Goal: Understand process/instructions: Learn how to perform a task or action

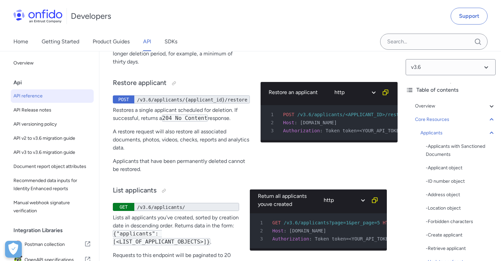
scroll to position [11059, 0]
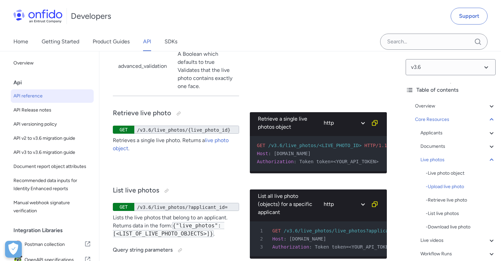
scroll to position [14840, 0]
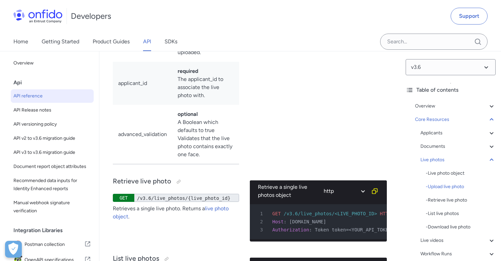
scroll to position [0, 7]
select select "java"
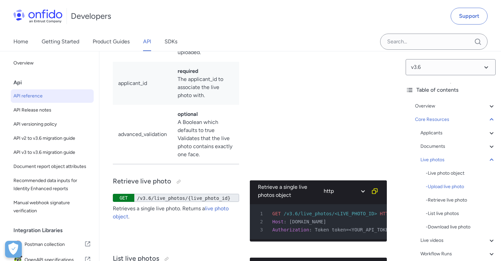
select select "java"
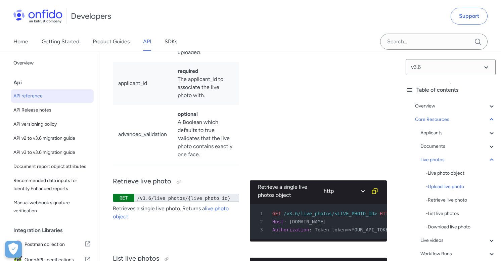
select select "java"
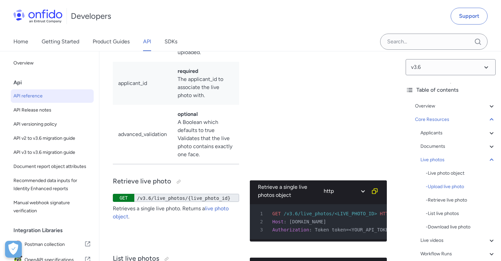
select select "java"
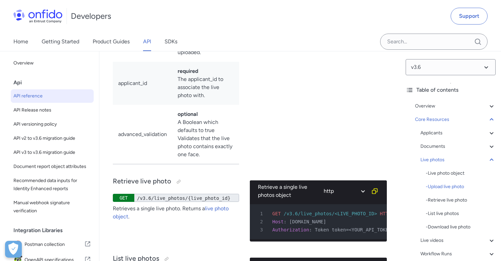
select select "java"
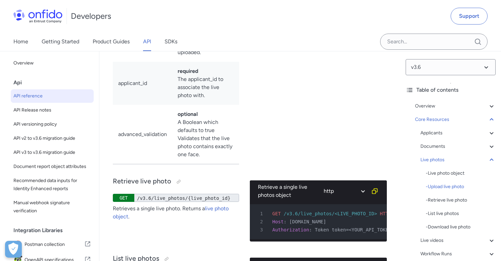
select select "java"
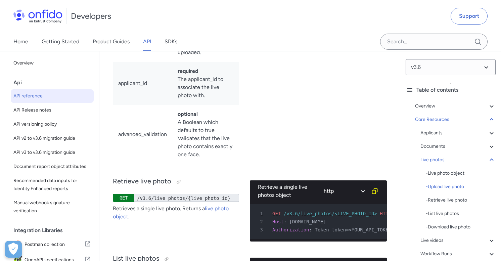
select select "java"
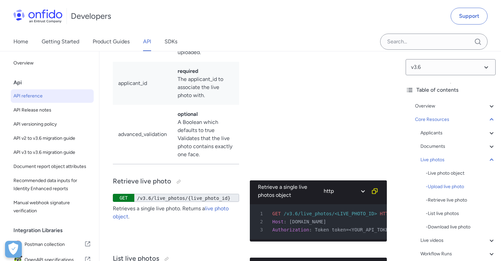
select select "java"
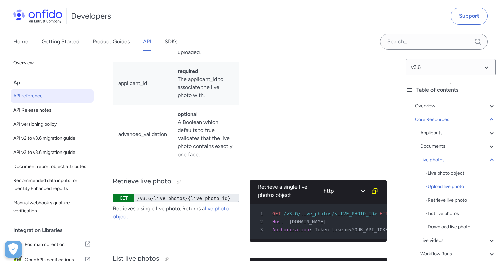
select select "java"
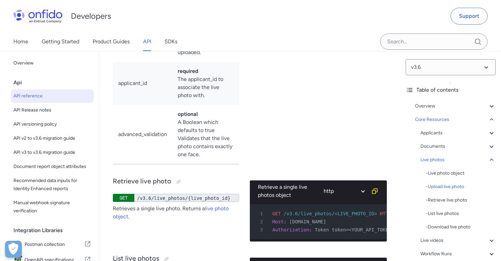
select select "java"
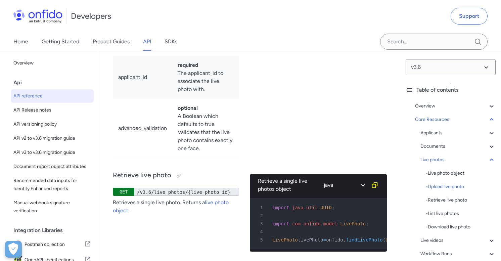
scroll to position [14769, 0]
select select "bash"
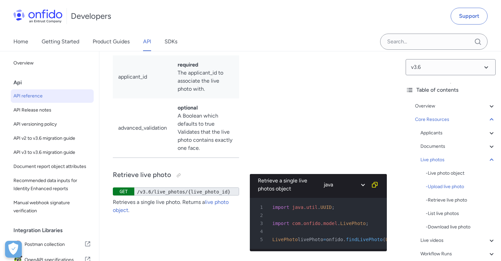
select select "bash"
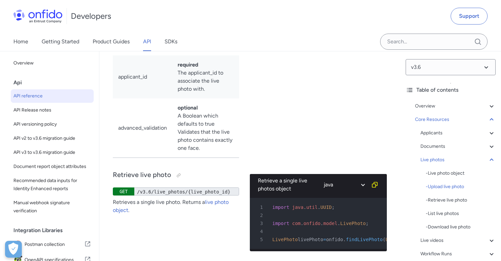
select select "bash"
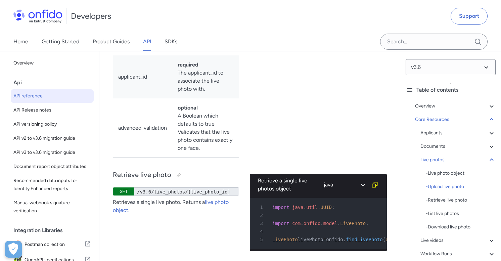
select select "bash"
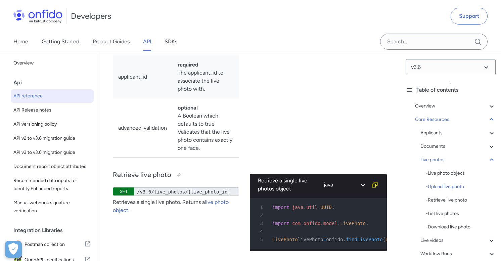
select select "bash"
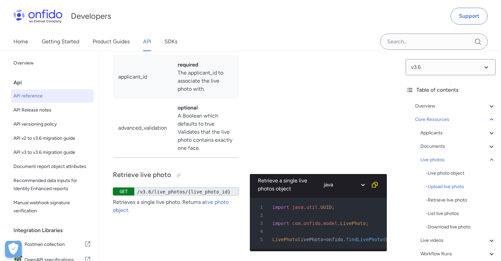
select select "bash"
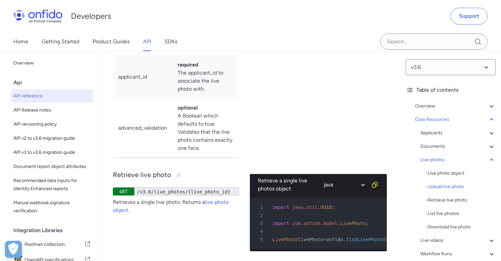
select select "bash"
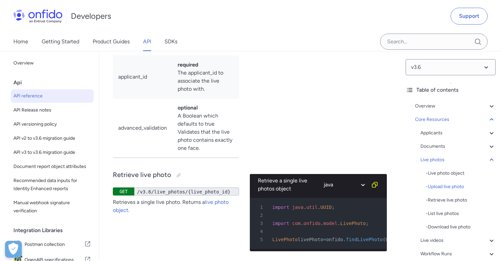
select select "bash"
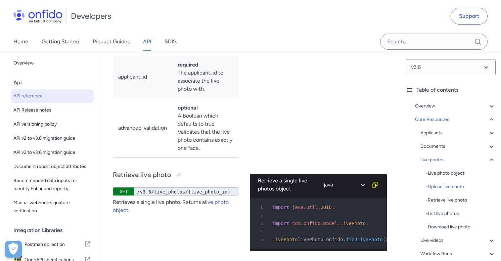
select select "bash"
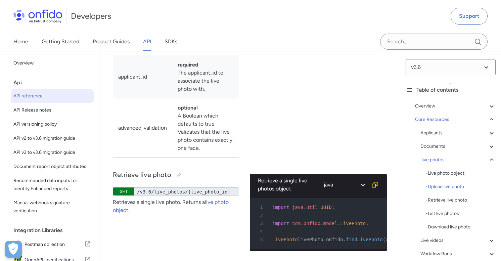
select select "bash"
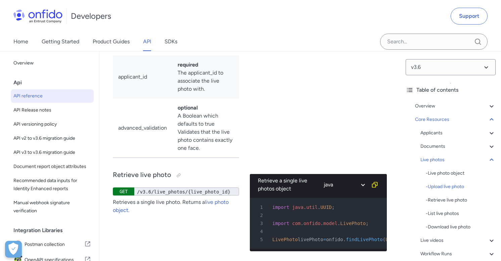
select select "bash"
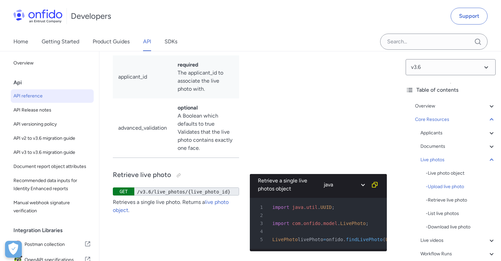
select select "bash"
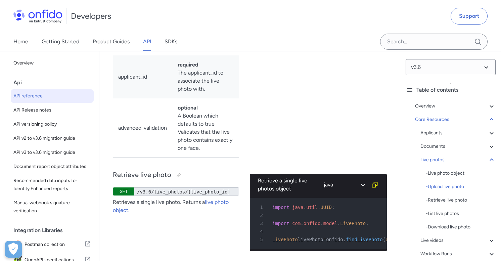
select select "bash"
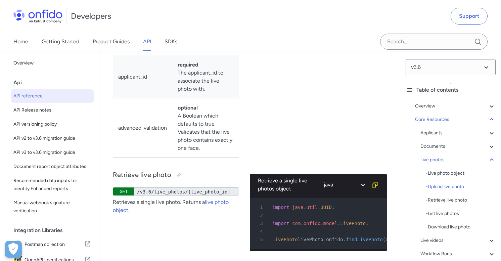
select select "ruby"
select select "bash"
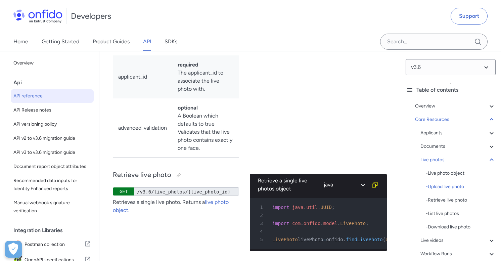
select select "bash"
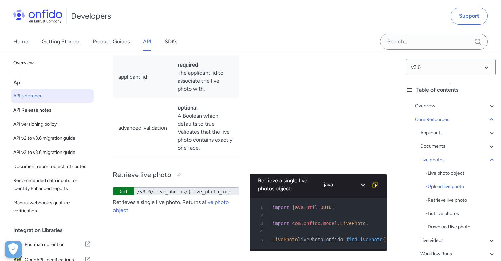
select select "bash"
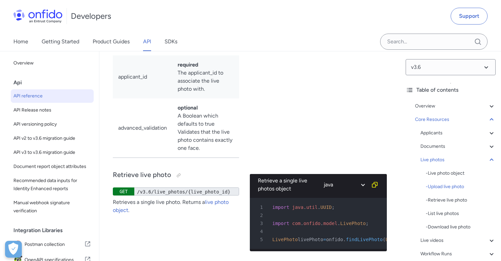
select select "bash"
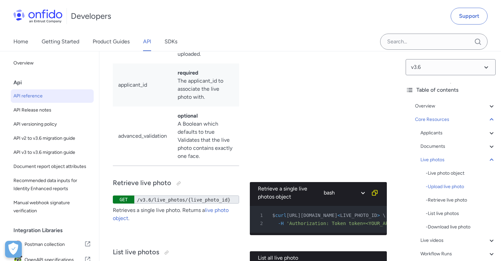
scroll to position [0, 0]
select select "java"
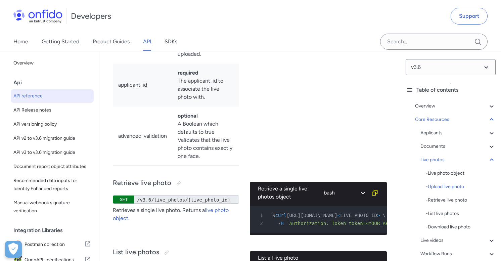
select select "java"
select select "http"
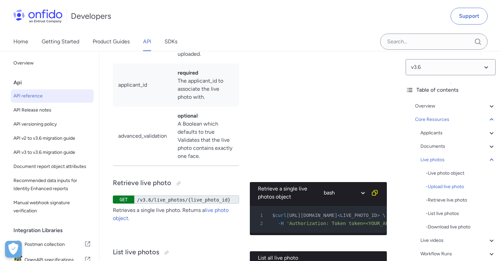
select select "http"
select select "java"
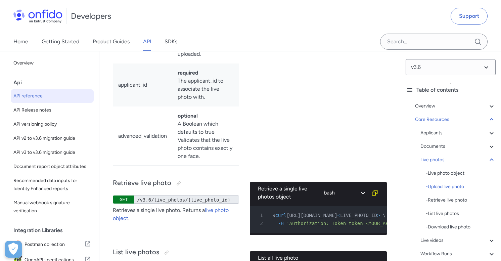
select select "java"
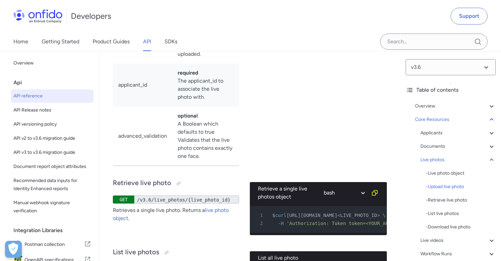
select select "java"
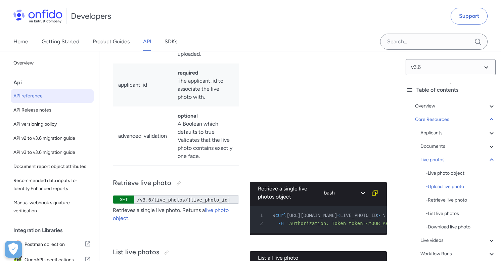
select select "java"
select select "http"
select select "java"
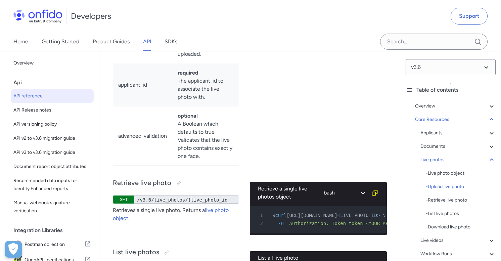
select select "java"
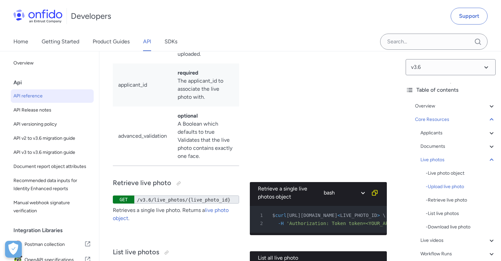
select select "http"
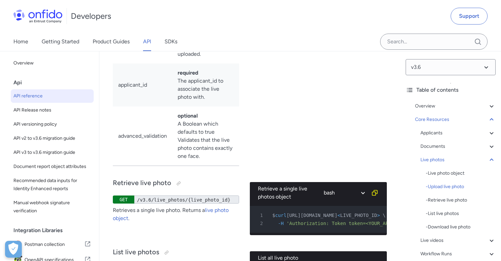
select select "http"
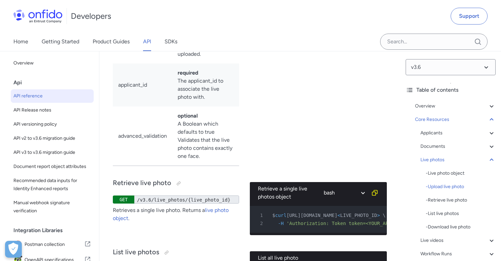
select select "http"
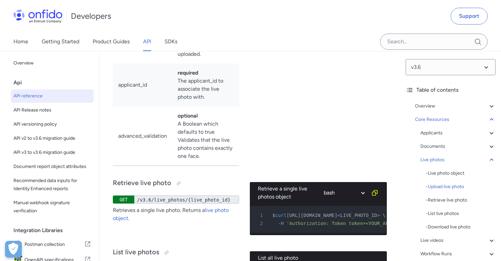
select select "http"
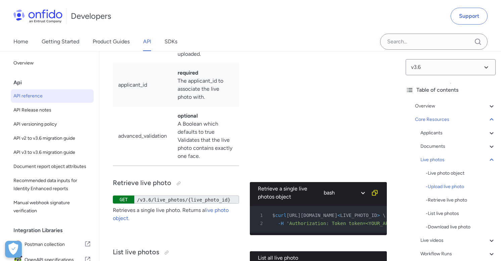
select select "http"
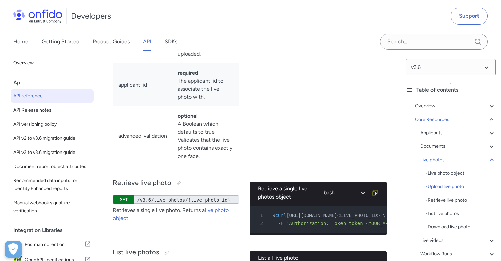
select select "http"
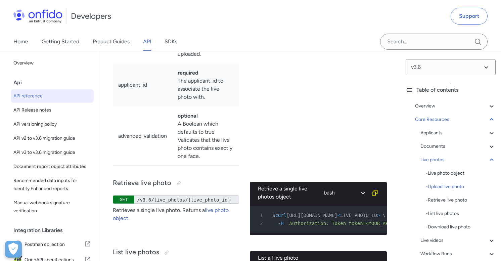
select select "http"
select select "java"
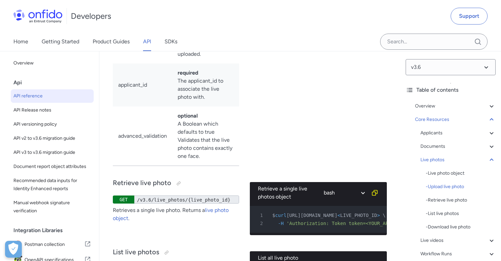
select select "java"
select select "http"
select select "java"
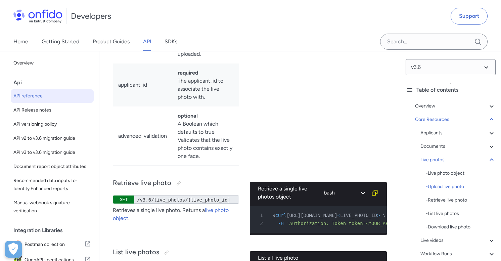
select select "http"
select select "java"
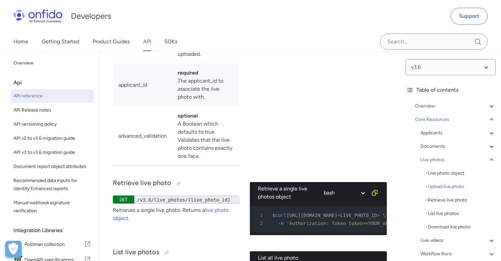
select select "java"
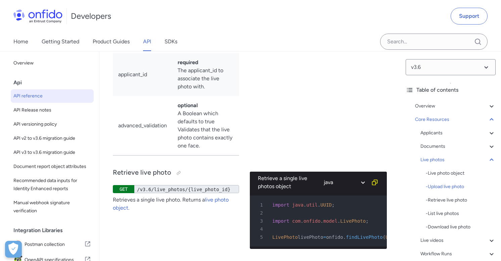
scroll to position [0, 34]
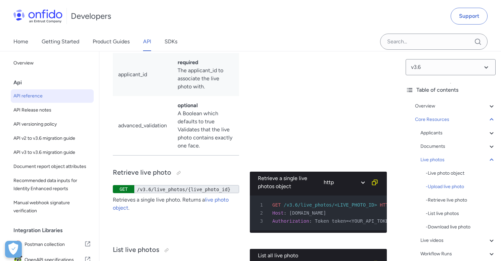
scroll to position [0, 7]
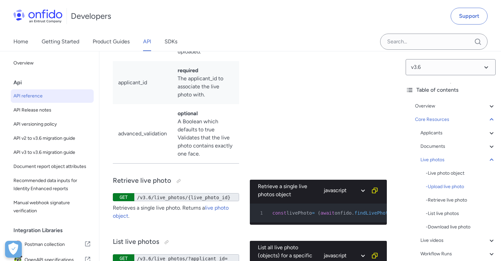
scroll to position [0, 0]
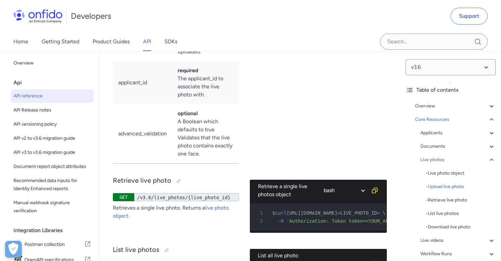
scroll to position [0, 55]
drag, startPoint x: 279, startPoint y: 112, endPoint x: 373, endPoint y: 137, distance: 97.5
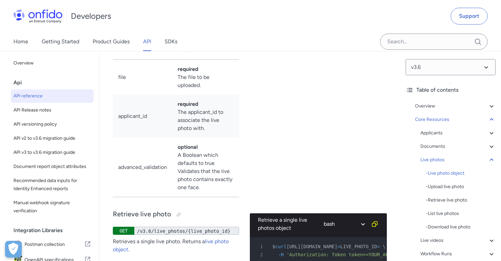
scroll to position [14510, 0]
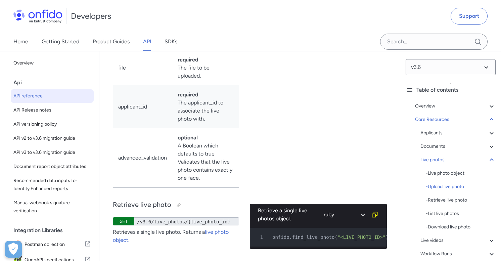
scroll to position [0, 0]
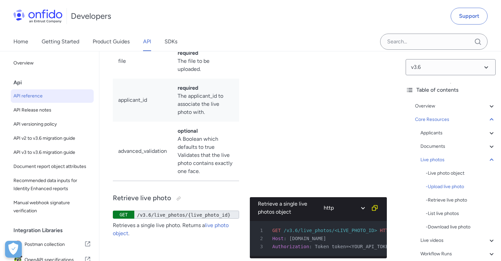
scroll to position [0, 7]
drag, startPoint x: 362, startPoint y: 160, endPoint x: 264, endPoint y: 160, distance: 97.3
